Goal: Transaction & Acquisition: Download file/media

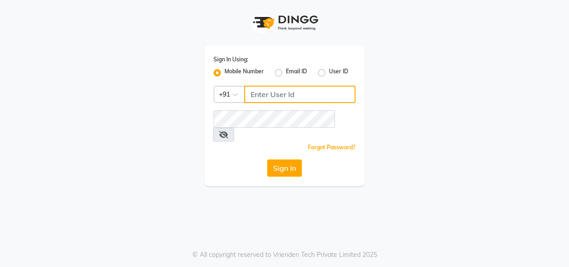
click at [268, 92] on input "Username" at bounding box center [299, 94] width 111 height 17
type input "7378898989"
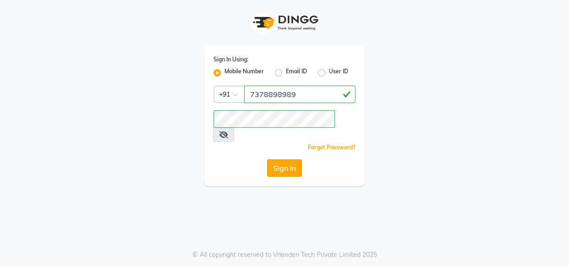
click at [276, 159] on button "Sign In" at bounding box center [284, 167] width 35 height 17
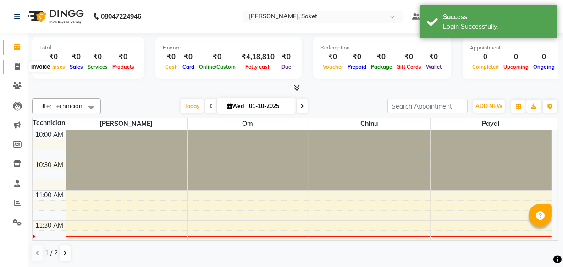
click at [16, 64] on icon at bounding box center [17, 66] width 5 height 7
select select "service"
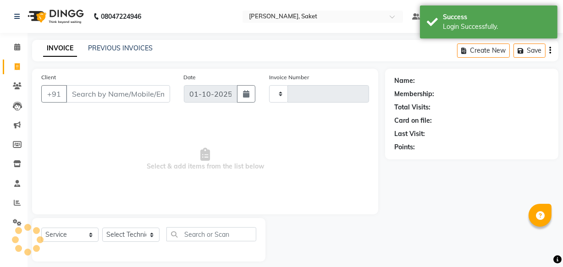
type input "0453"
select select "5164"
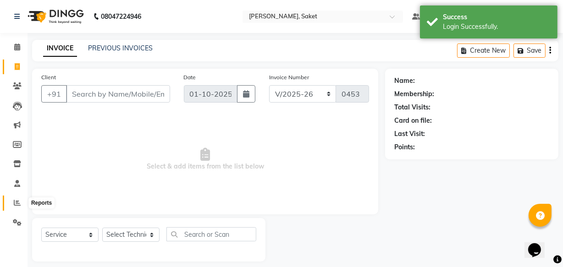
click at [15, 203] on icon at bounding box center [17, 202] width 7 height 7
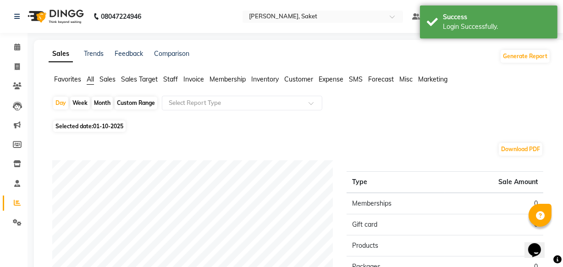
click at [85, 101] on div "Week" at bounding box center [80, 103] width 20 height 13
select select "10"
select select "2025"
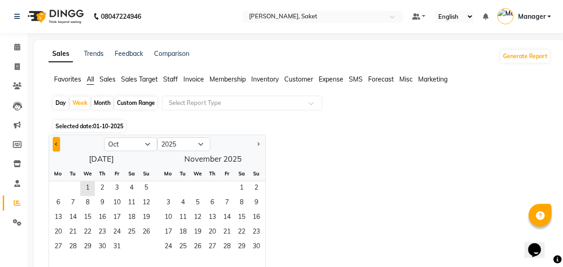
click at [55, 142] on button "Previous month" at bounding box center [56, 144] width 7 height 15
select select "9"
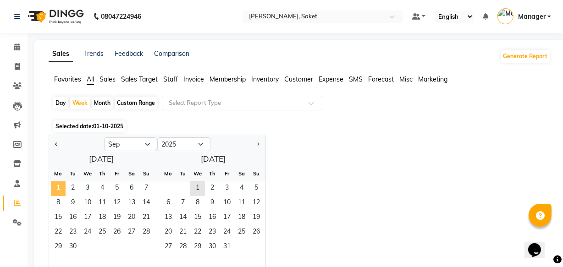
click at [55, 186] on span "1" at bounding box center [58, 188] width 15 height 15
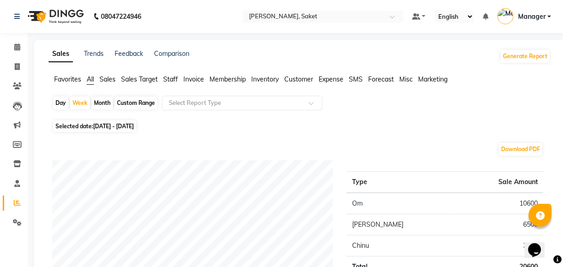
click at [107, 104] on div "Month" at bounding box center [102, 103] width 21 height 13
select select "9"
select select "2025"
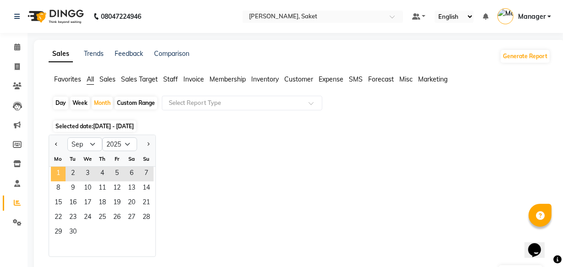
click at [57, 170] on span "1" at bounding box center [58, 174] width 15 height 15
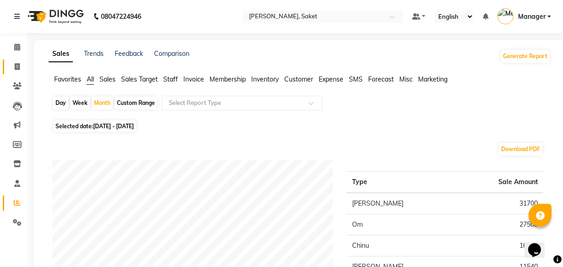
click at [16, 72] on link "Invoice" at bounding box center [14, 67] width 22 height 15
select select "service"
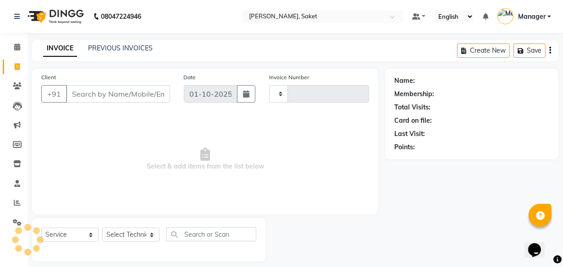
scroll to position [9, 0]
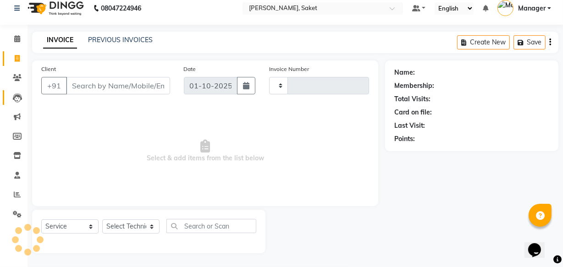
type input "0453"
select select "5164"
click at [15, 195] on icon at bounding box center [17, 194] width 7 height 7
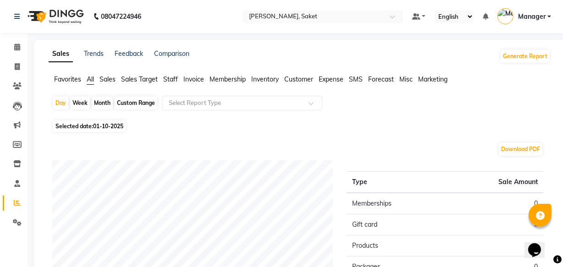
click at [107, 100] on div "Month" at bounding box center [102, 103] width 21 height 13
select select "10"
select select "2025"
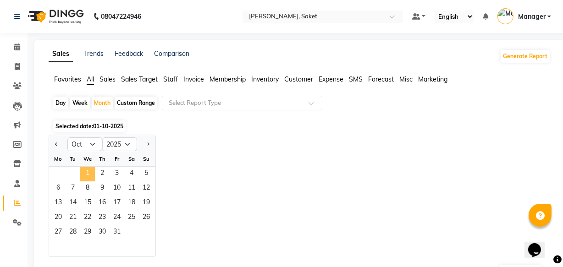
click at [93, 171] on span "1" at bounding box center [87, 174] width 15 height 15
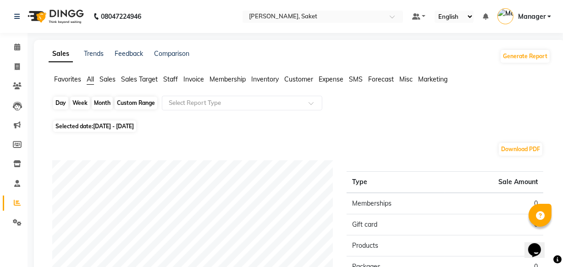
click at [98, 104] on div "Month" at bounding box center [102, 103] width 21 height 13
select select "10"
select select "2025"
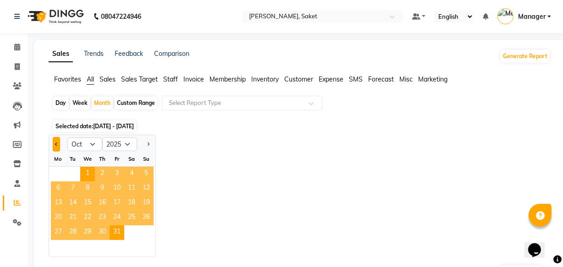
click at [59, 141] on button "Previous month" at bounding box center [56, 144] width 7 height 15
select select "9"
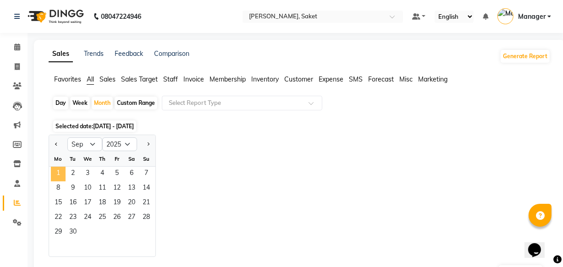
click at [60, 168] on span "1" at bounding box center [58, 174] width 15 height 15
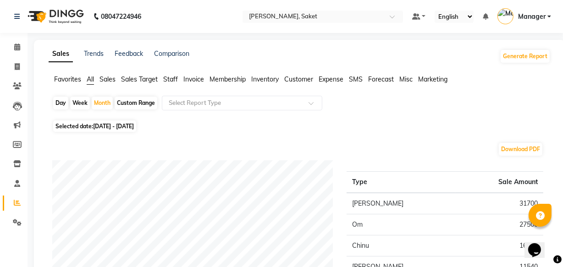
click at [181, 130] on div "Selected date: [DATE] - [DATE]" at bounding box center [301, 126] width 498 height 10
click at [173, 142] on div "Download PDF" at bounding box center [297, 149] width 491 height 15
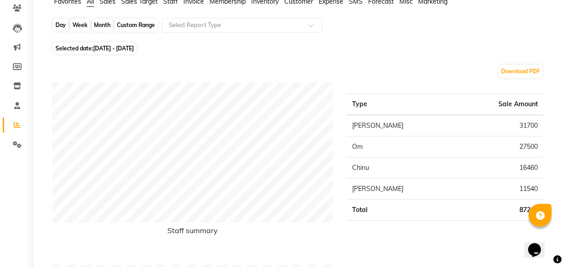
scroll to position [83, 0]
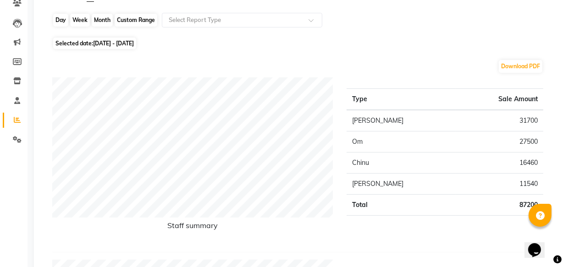
click at [103, 17] on div "Month" at bounding box center [102, 20] width 21 height 13
select select "9"
select select "2025"
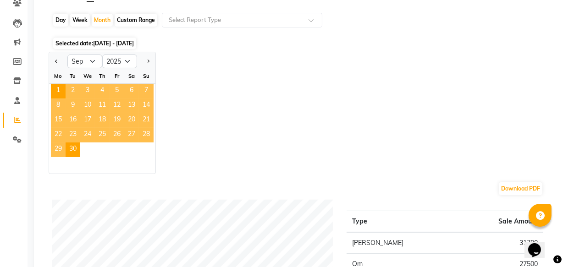
drag, startPoint x: 61, startPoint y: 12, endPoint x: 60, endPoint y: 22, distance: 9.7
click at [61, 19] on div "Day Week Month Custom Range Select Report Type" at bounding box center [299, 24] width 494 height 22
click at [60, 22] on div "Day" at bounding box center [60, 20] width 15 height 13
select select "9"
select select "2025"
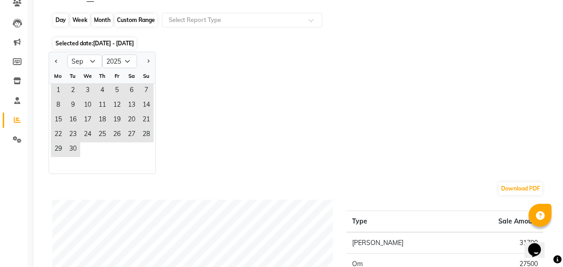
click at [60, 22] on div "Day" at bounding box center [60, 20] width 15 height 13
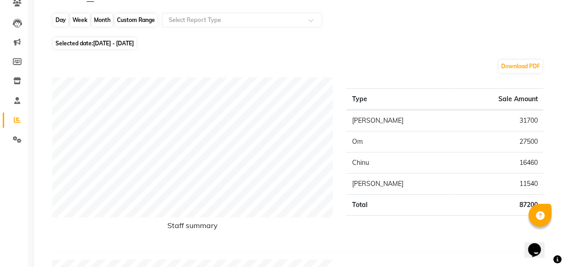
click at [60, 16] on div "Day" at bounding box center [60, 20] width 15 height 13
select select "9"
select select "2025"
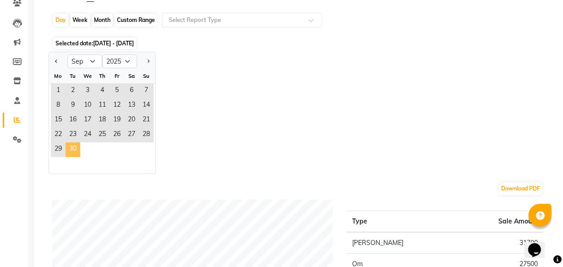
click at [68, 150] on span "30" at bounding box center [73, 149] width 15 height 15
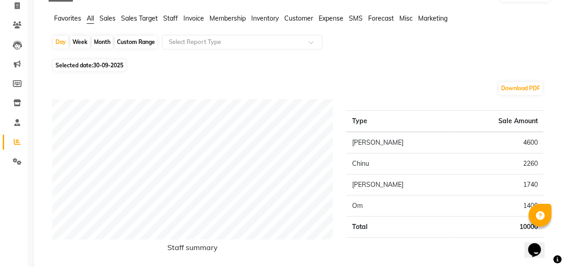
scroll to position [41, 0]
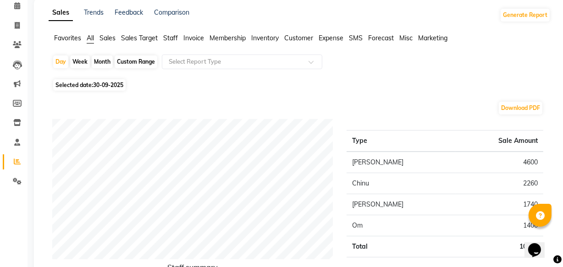
click at [104, 64] on div "Month" at bounding box center [102, 61] width 21 height 13
select select "9"
select select "2025"
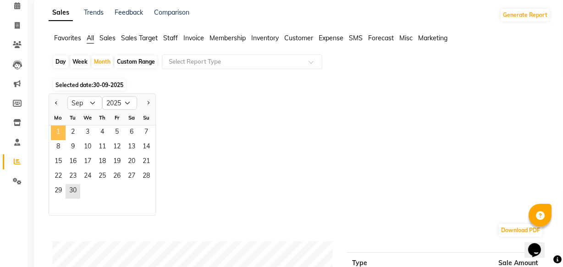
click at [60, 132] on span "1" at bounding box center [58, 133] width 15 height 15
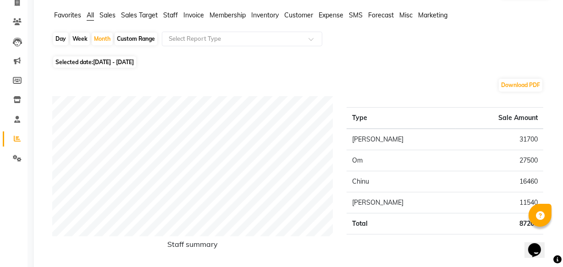
scroll to position [83, 0]
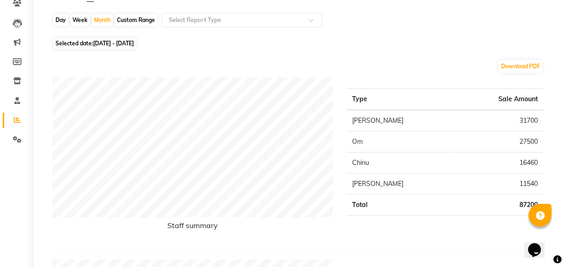
drag, startPoint x: 568, startPoint y: 44, endPoint x: 272, endPoint y: 72, distance: 297.8
click at [272, 72] on div "Download PDF" at bounding box center [297, 66] width 491 height 15
